Goal: Transaction & Acquisition: Purchase product/service

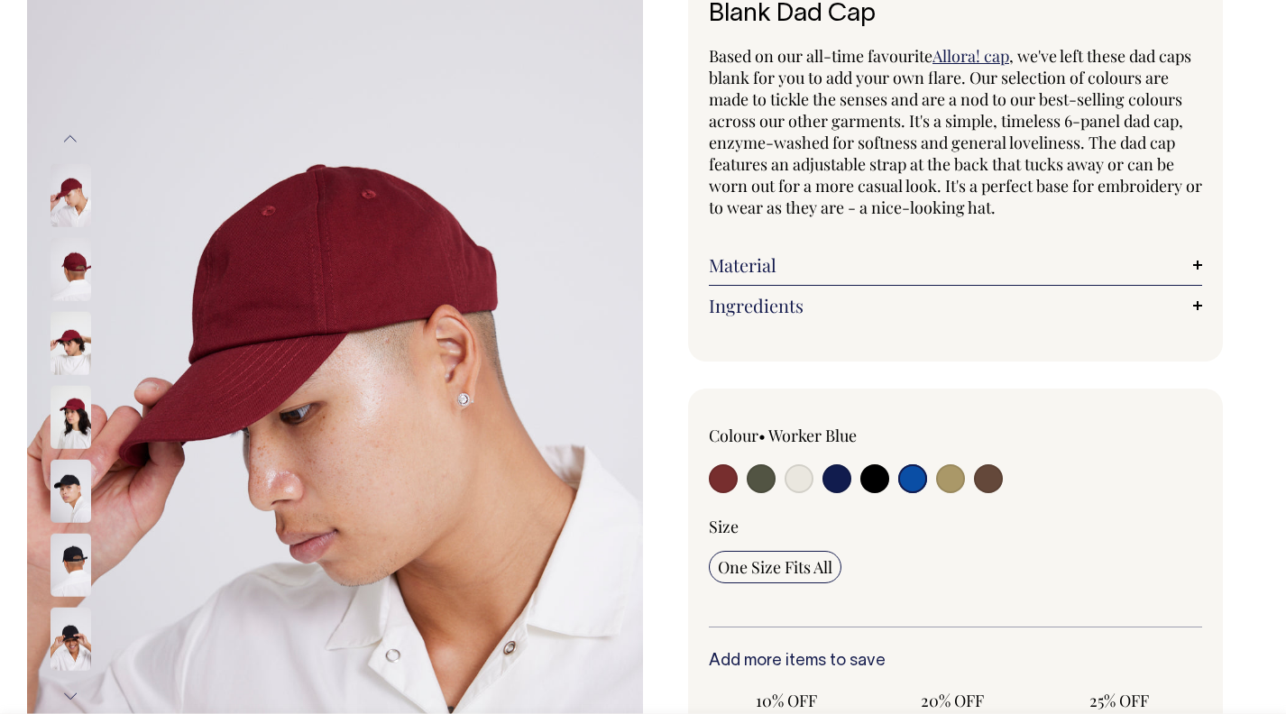
scroll to position [140, 0]
click at [726, 474] on input "radio" at bounding box center [723, 477] width 29 height 29
radio input "true"
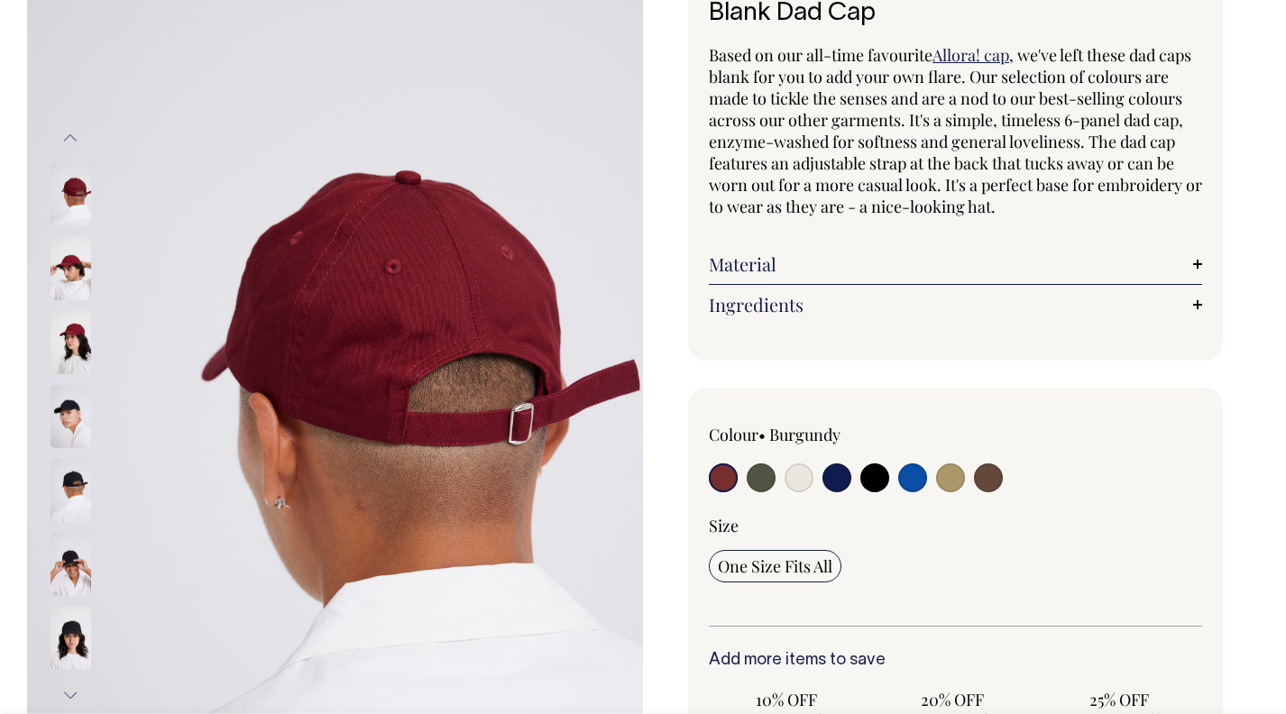
click at [1214, 411] on div "Colour • Burgundy" at bounding box center [955, 712] width 535 height 648
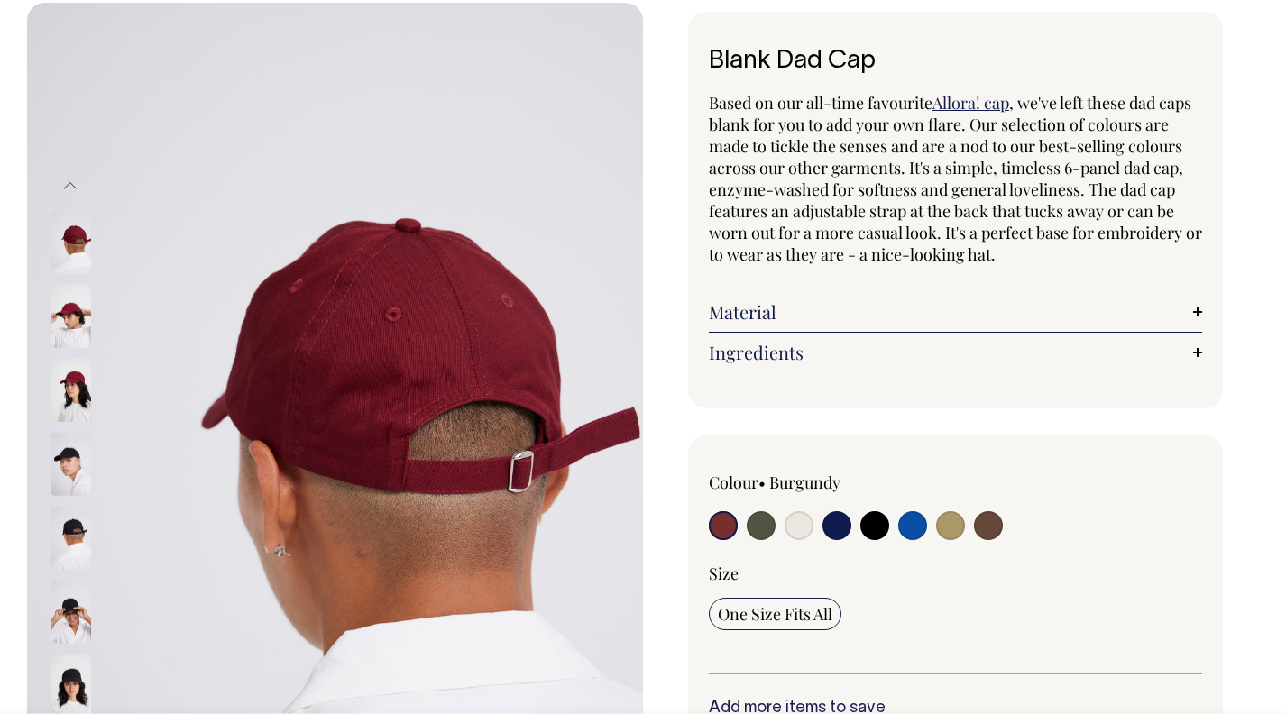
scroll to position [91, 0]
click at [798, 531] on input "radio" at bounding box center [798, 526] width 29 height 29
radio input "true"
select select "Natural"
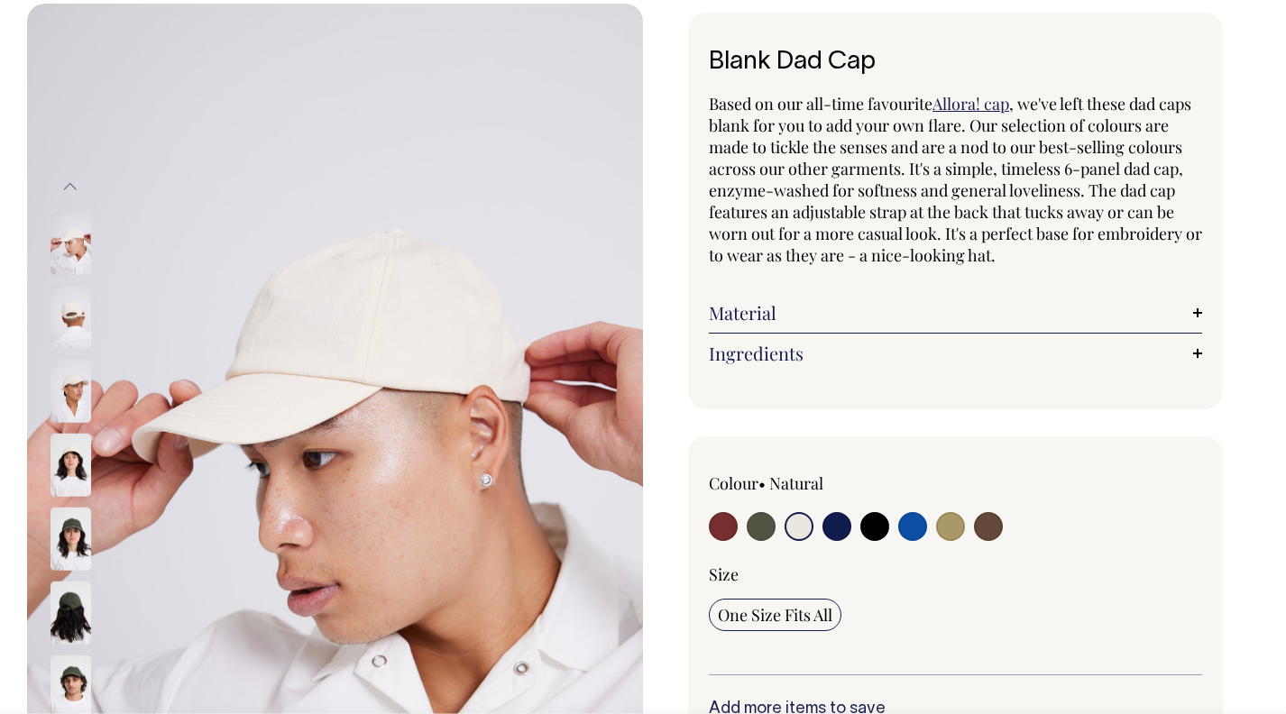
click at [955, 528] on input "radio" at bounding box center [950, 526] width 29 height 29
radio input "true"
select select "Washed Khaki"
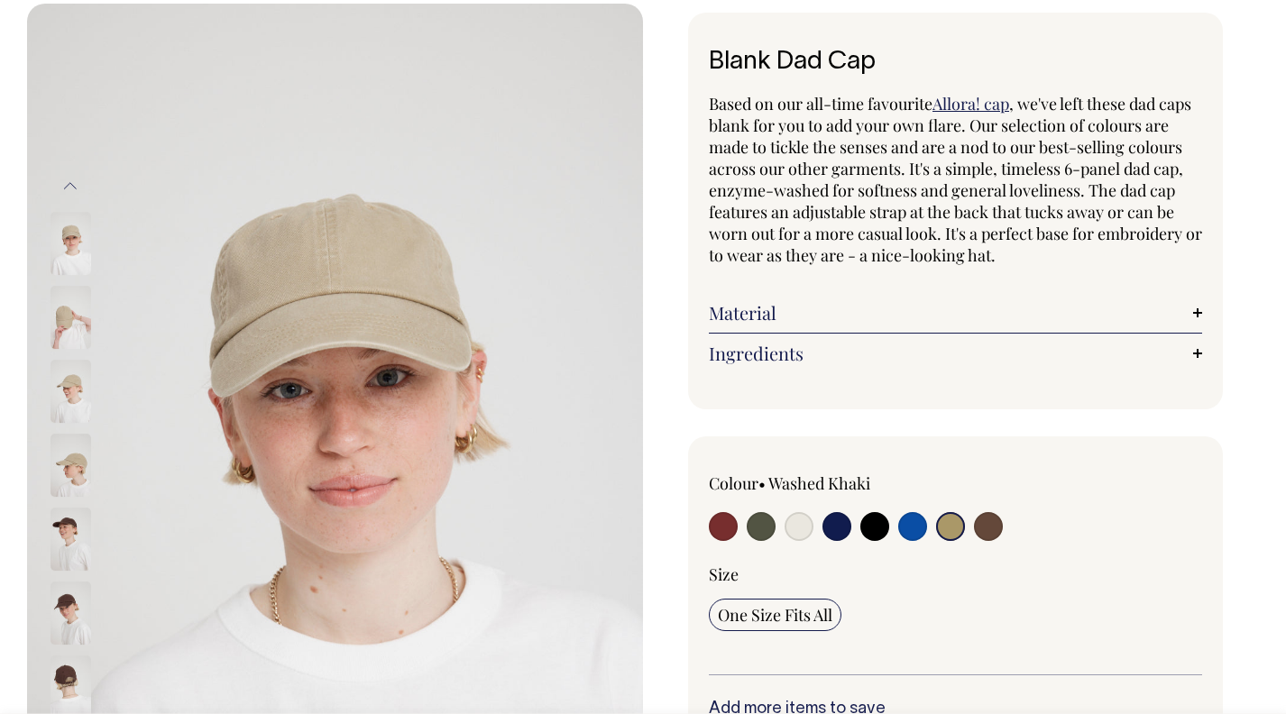
click at [979, 526] on input "radio" at bounding box center [988, 526] width 29 height 29
radio input "true"
select select "Espresso"
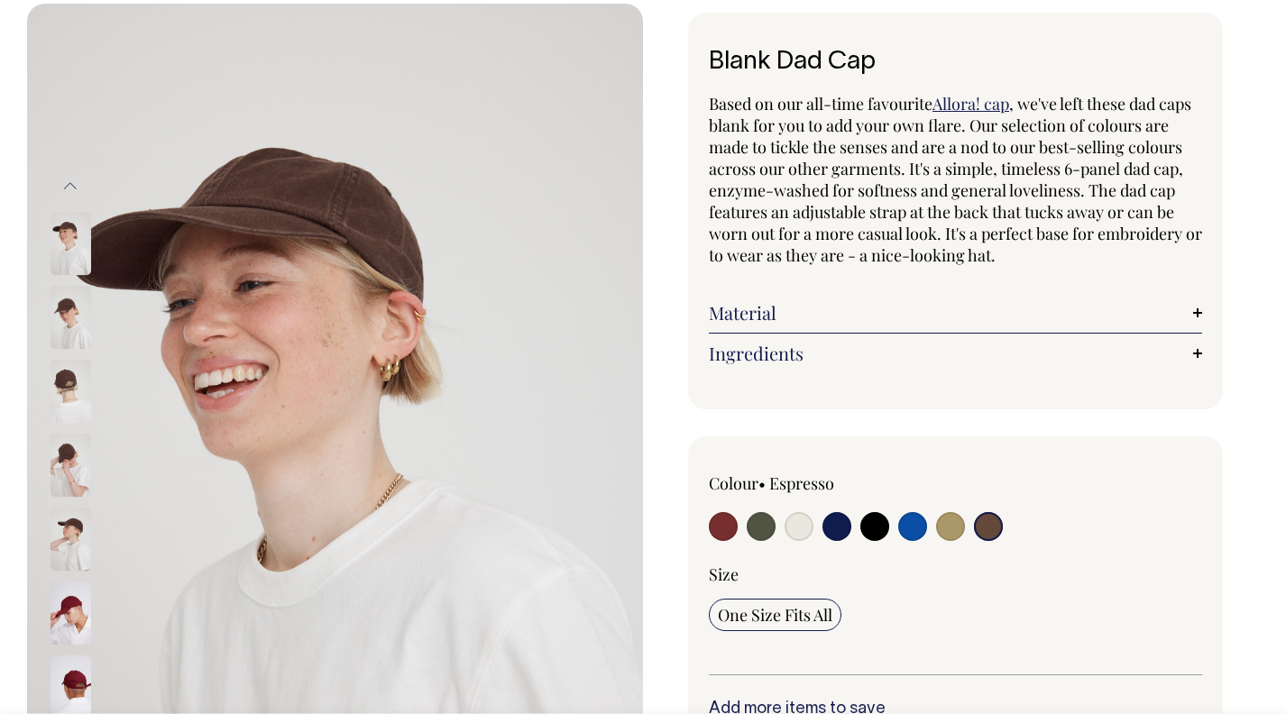
click at [728, 525] on input "radio" at bounding box center [723, 526] width 29 height 29
radio input "true"
select select "Burgundy"
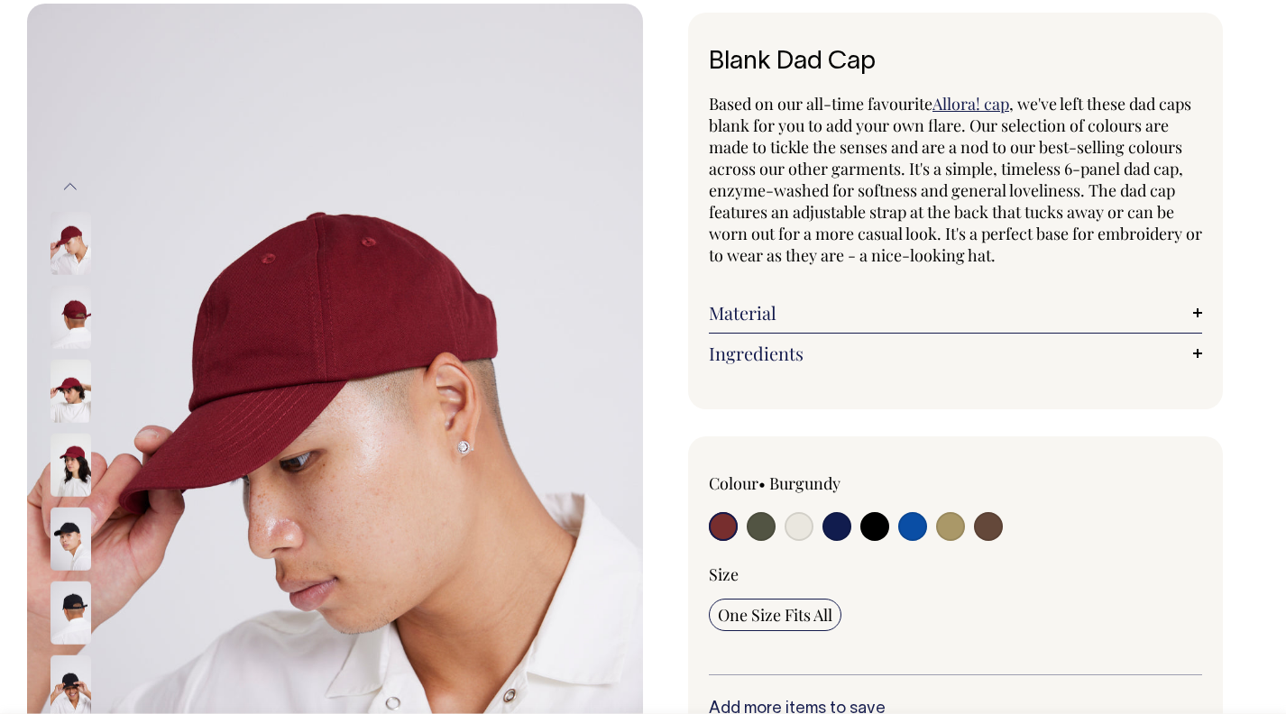
click at [810, 529] on input "radio" at bounding box center [798, 526] width 29 height 29
radio input "true"
select select "Natural"
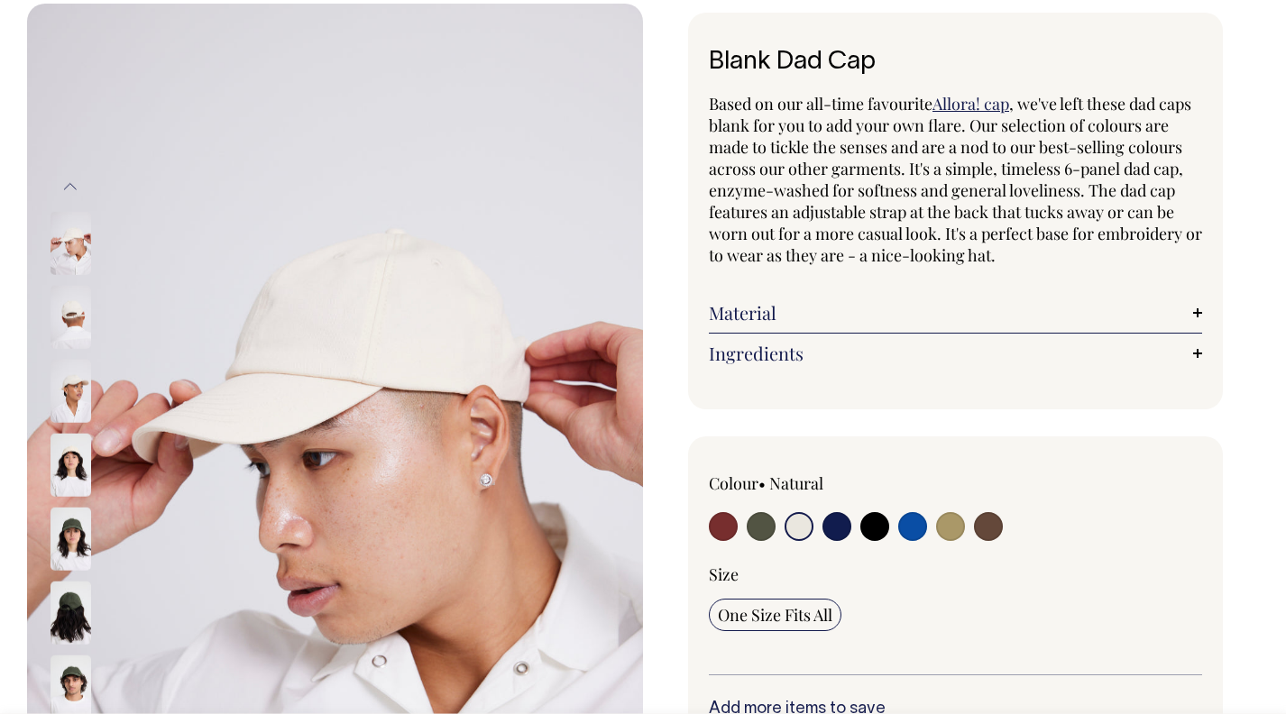
click at [939, 530] on input "radio" at bounding box center [950, 526] width 29 height 29
radio input "true"
select select "Washed Khaki"
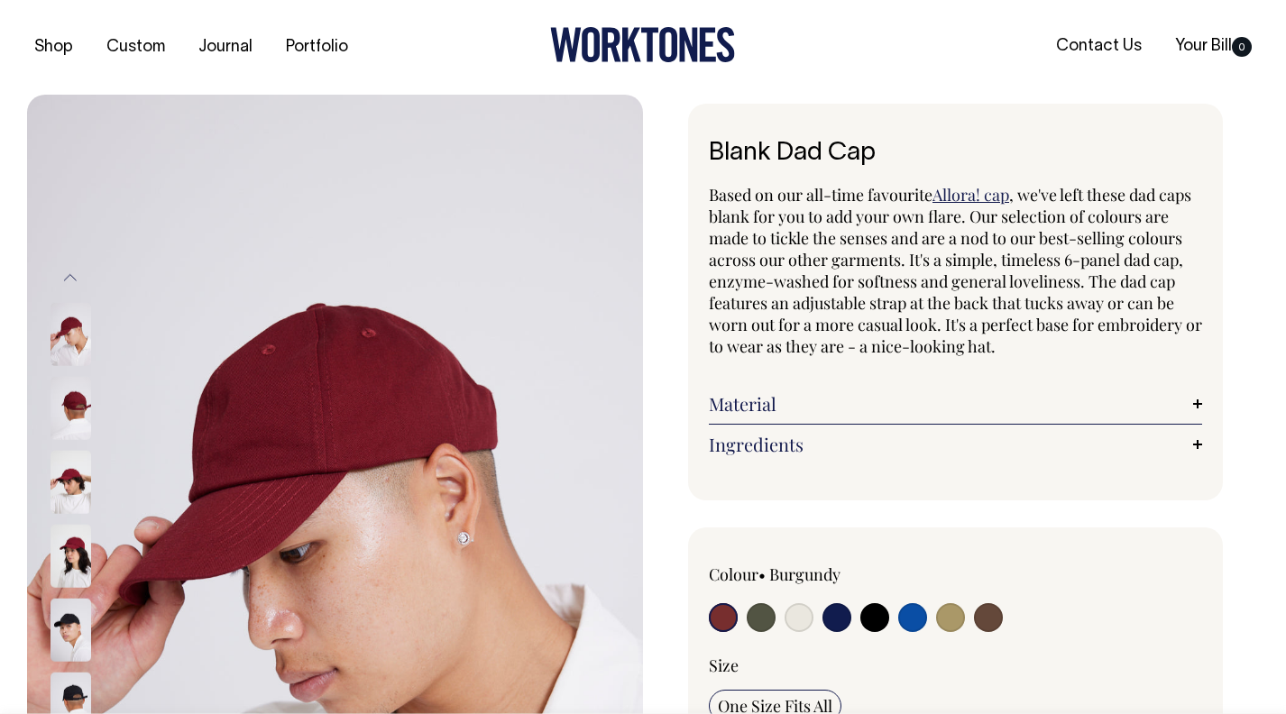
radio input "true"
click at [755, 622] on input "radio" at bounding box center [760, 617] width 29 height 29
radio input "true"
select select "Olive"
